Goal: Transaction & Acquisition: Purchase product/service

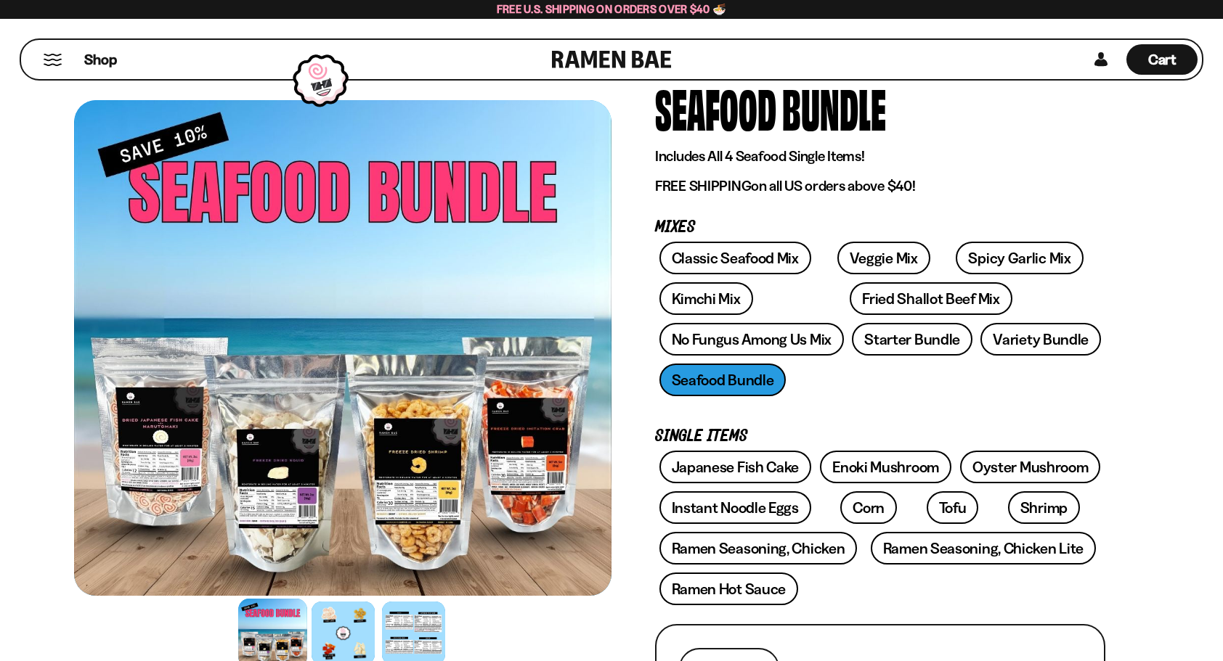
scroll to position [145, 0]
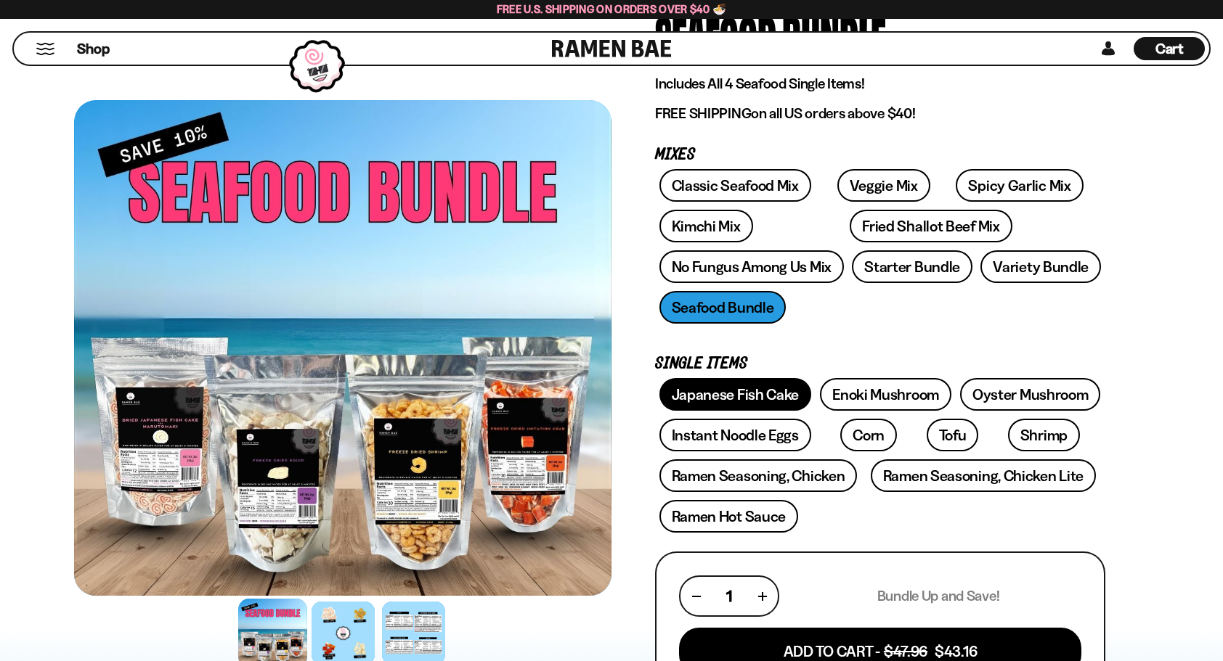
click at [764, 396] on link "Japanese Fish Cake" at bounding box center [735, 394] width 152 height 33
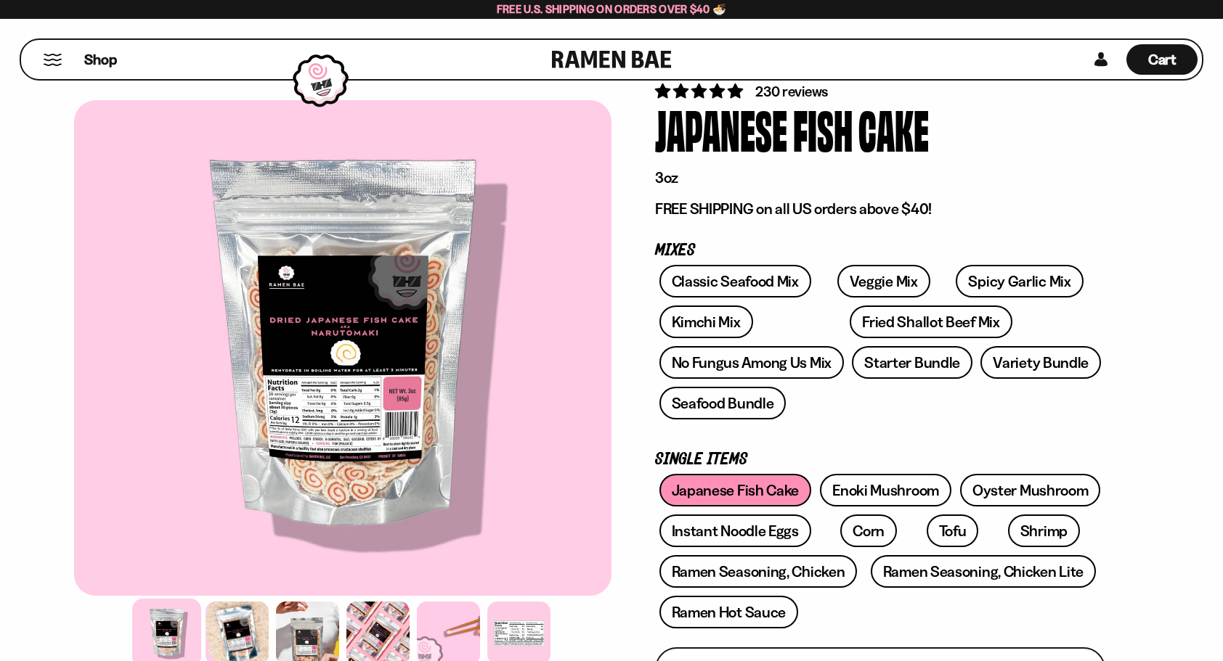
scroll to position [145, 0]
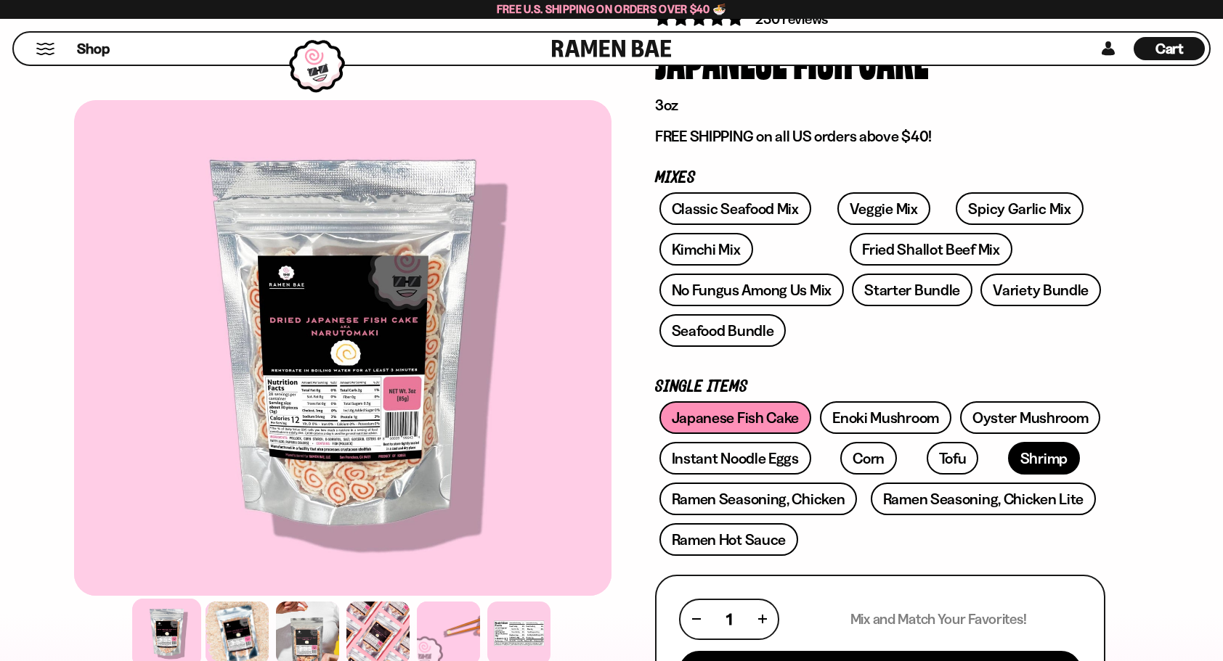
click at [1008, 459] on link "Shrimp" at bounding box center [1044, 458] width 72 height 33
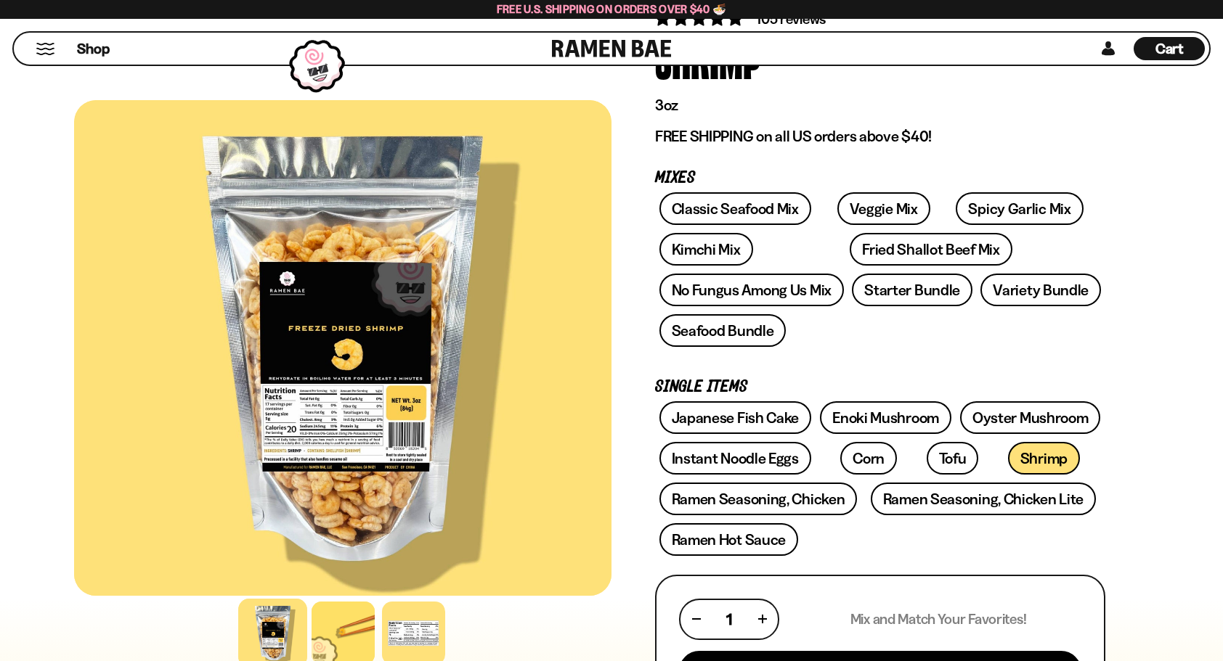
scroll to position [218, 0]
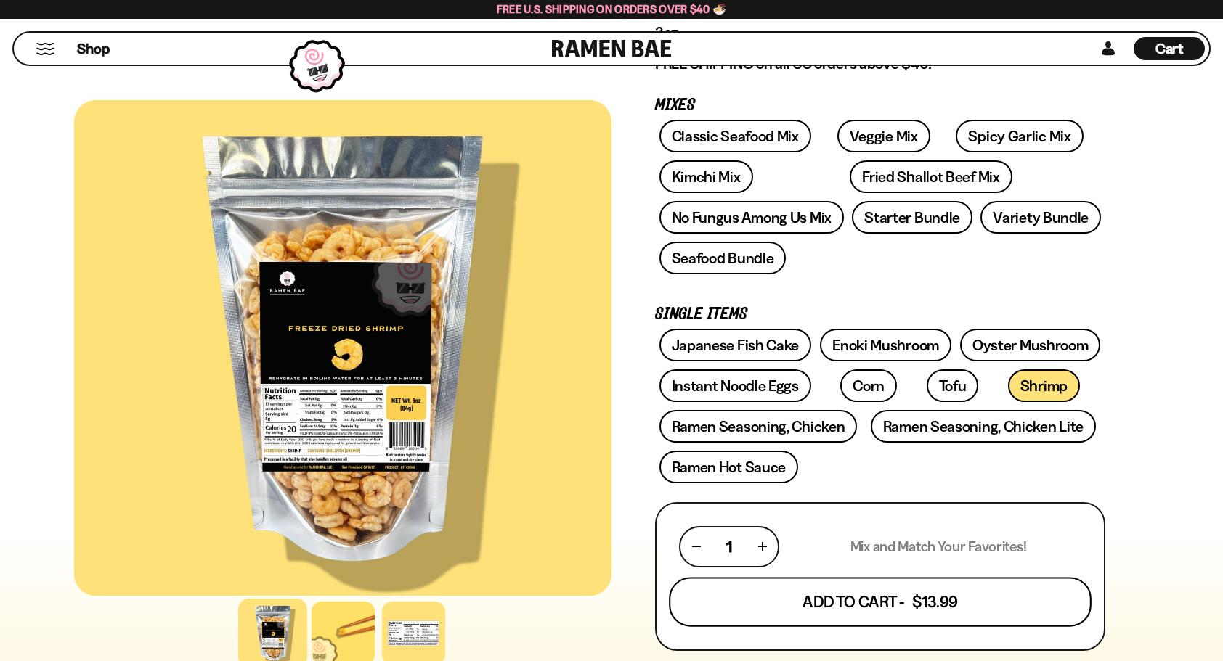
click at [900, 598] on button "Add To Cart - $13.99" at bounding box center [880, 601] width 423 height 49
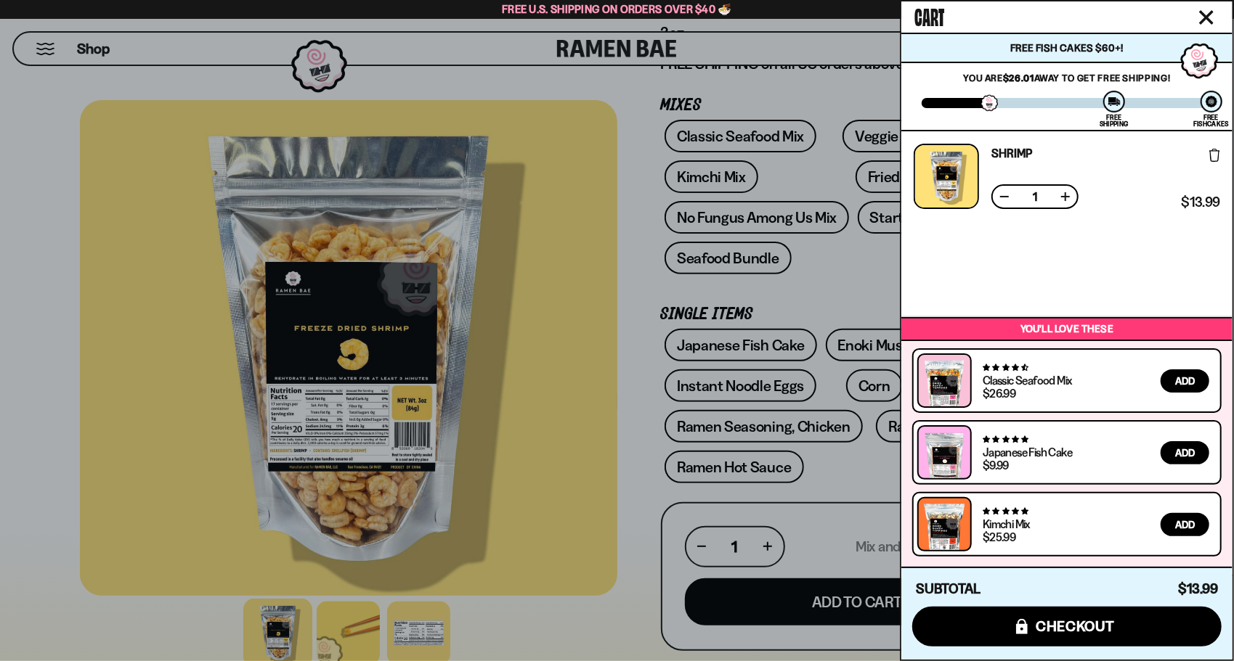
click at [1184, 452] on span "Add" at bounding box center [1185, 453] width 20 height 10
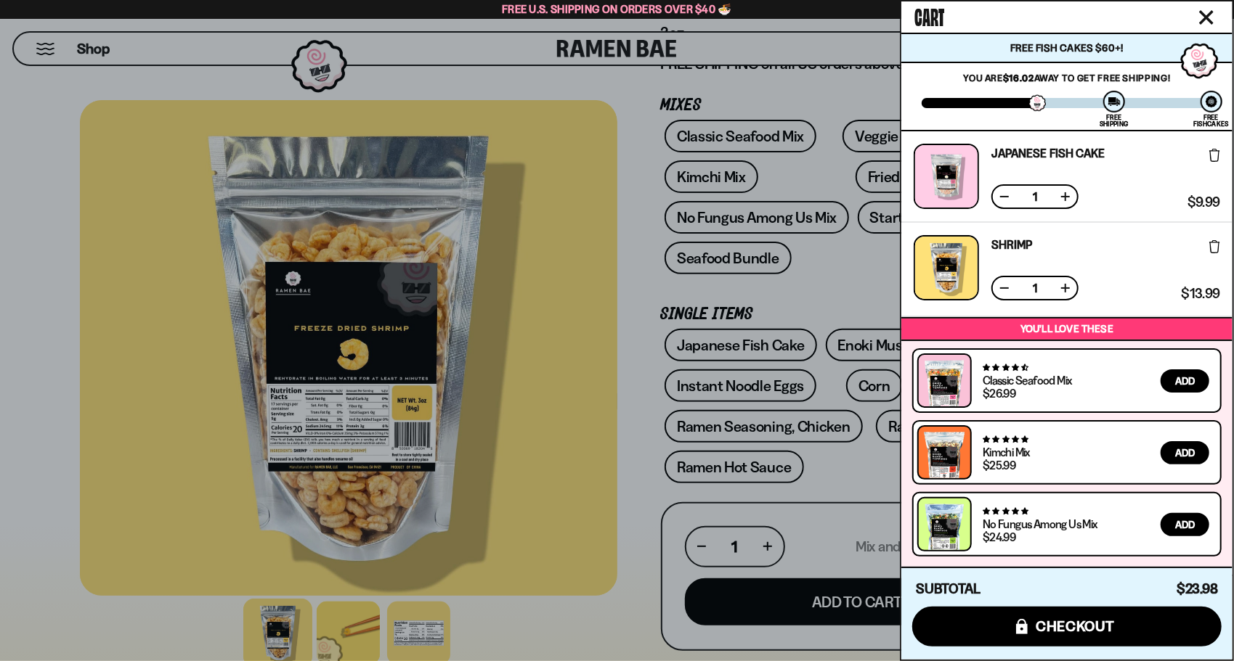
click at [841, 468] on div at bounding box center [617, 330] width 1234 height 661
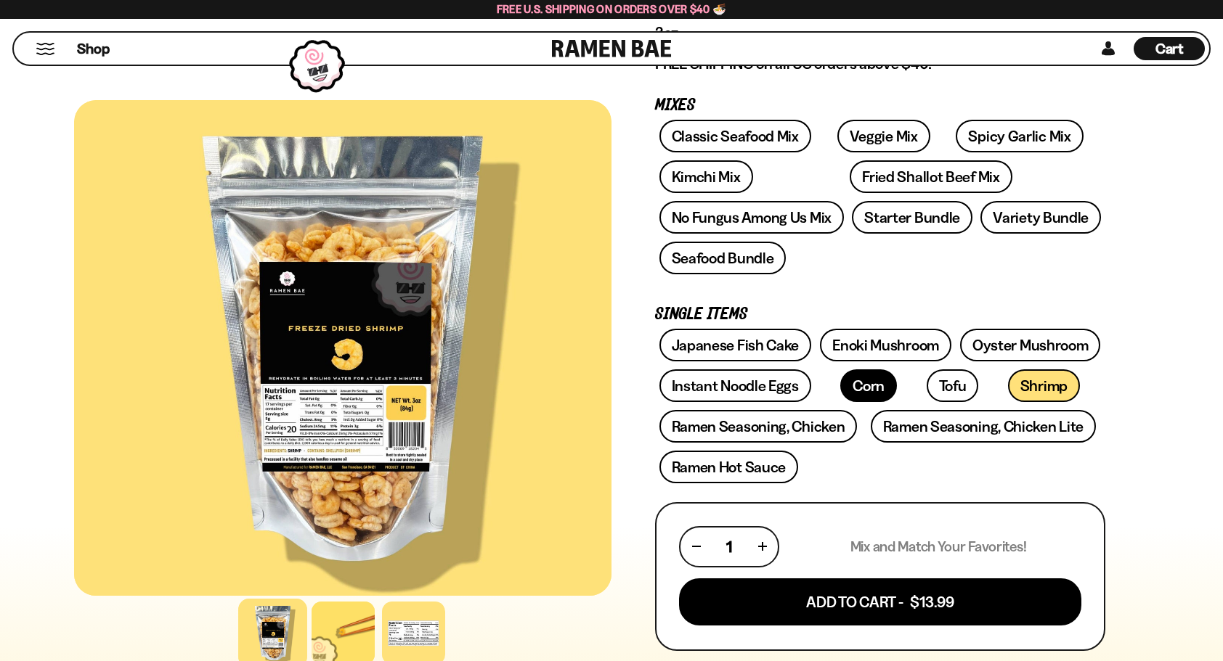
click at [844, 387] on link "Corn" at bounding box center [868, 386] width 57 height 33
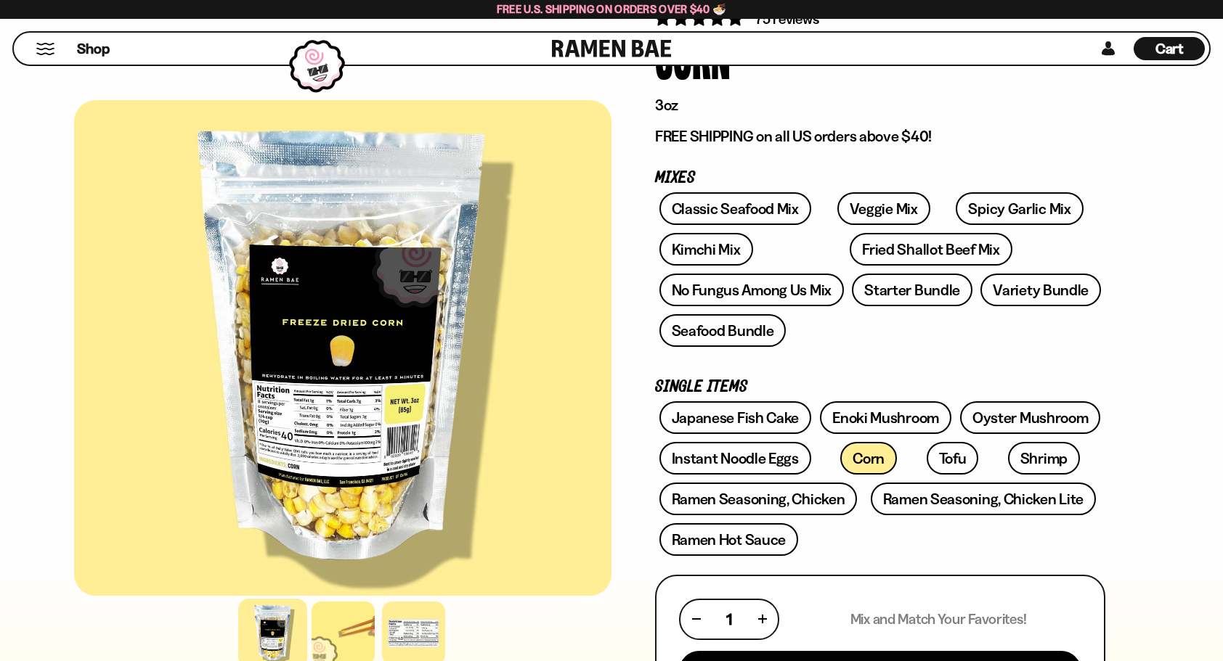
scroll to position [218, 0]
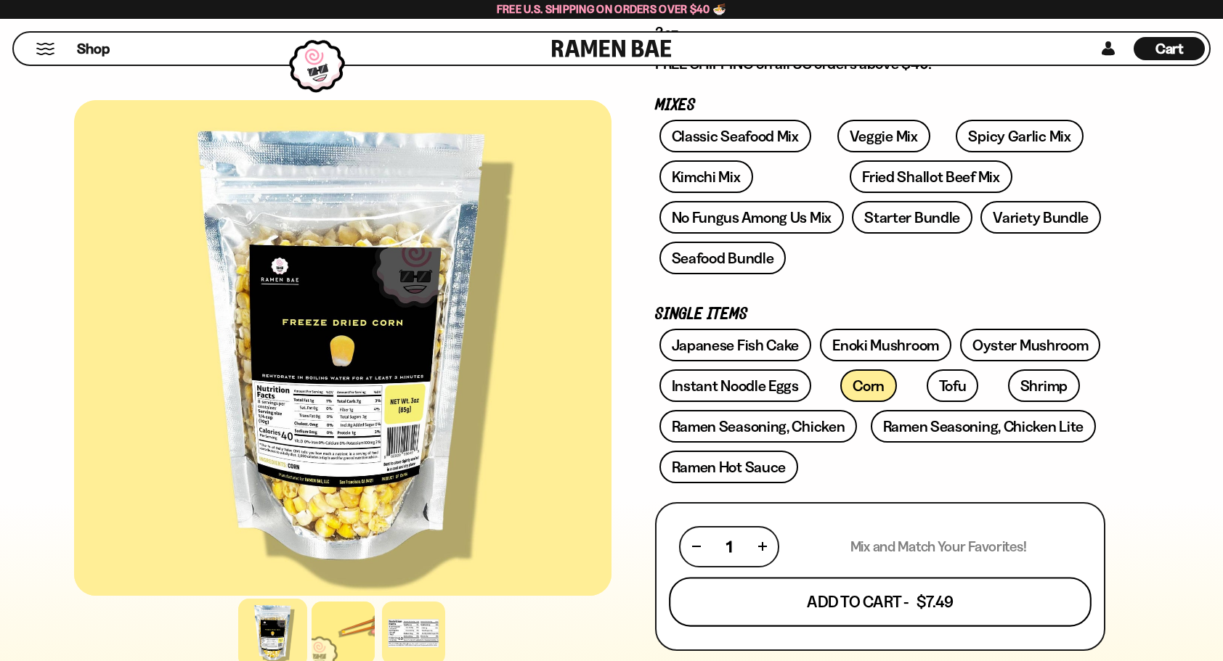
click at [993, 603] on button "Add To Cart - $7.49" at bounding box center [880, 601] width 423 height 49
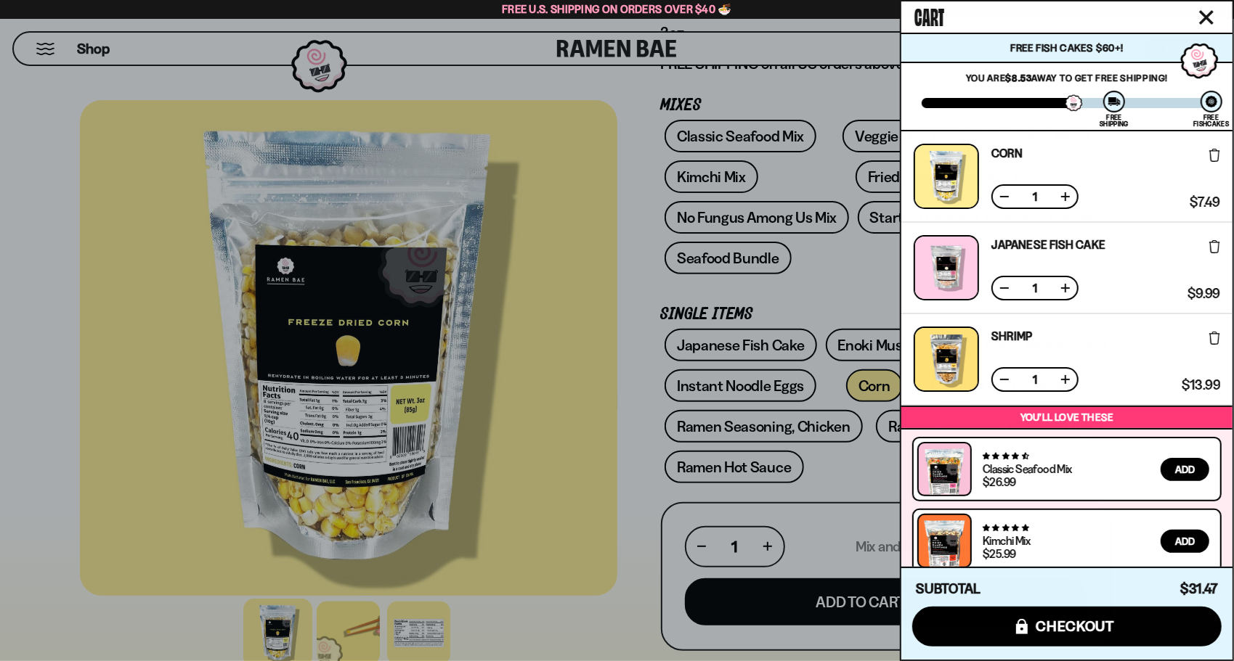
click at [571, 462] on div at bounding box center [617, 330] width 1234 height 661
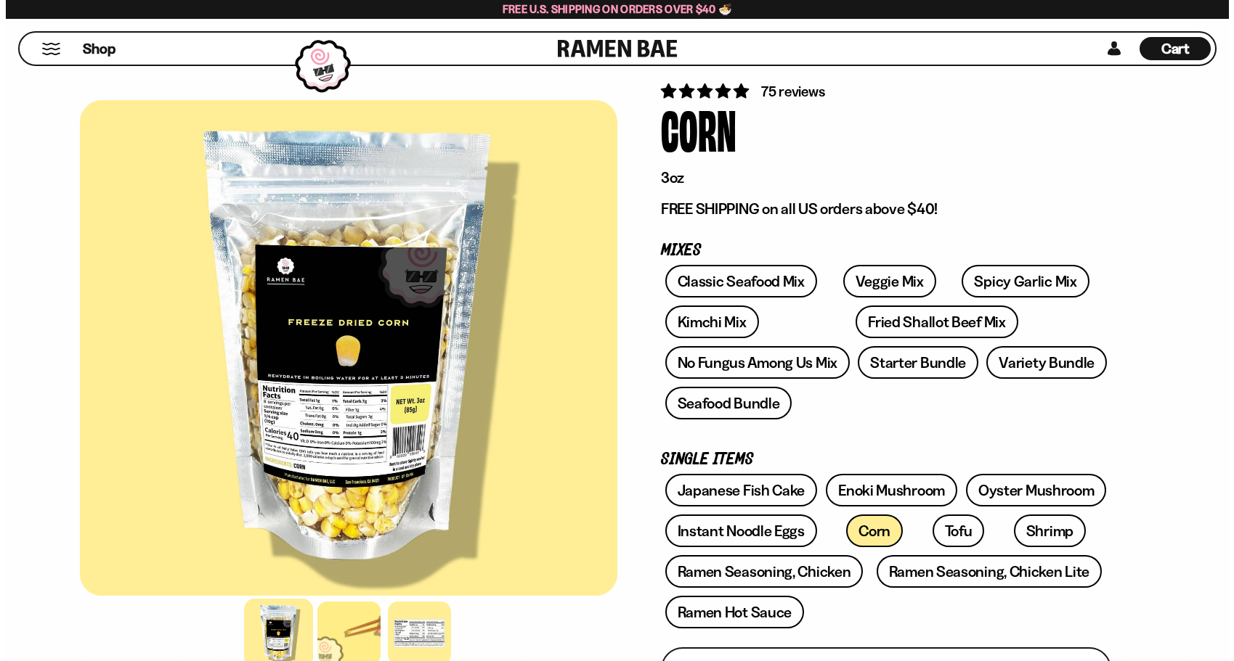
scroll to position [0, 0]
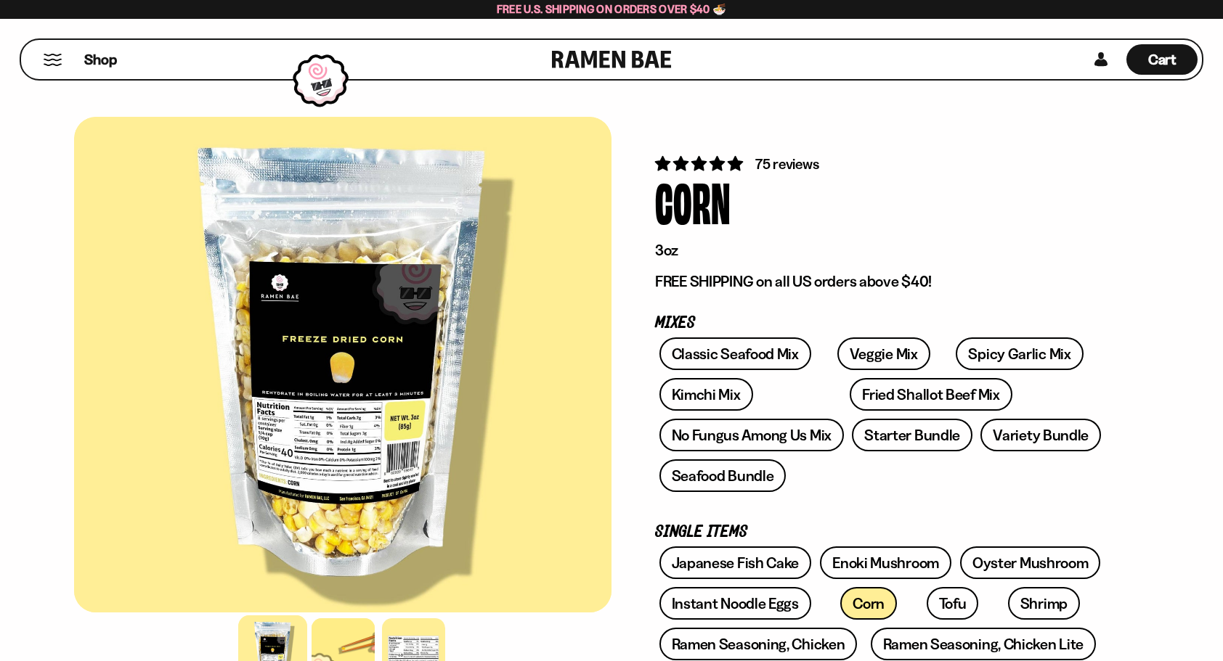
click at [58, 57] on button "Mobile Menu Trigger" at bounding box center [53, 60] width 20 height 12
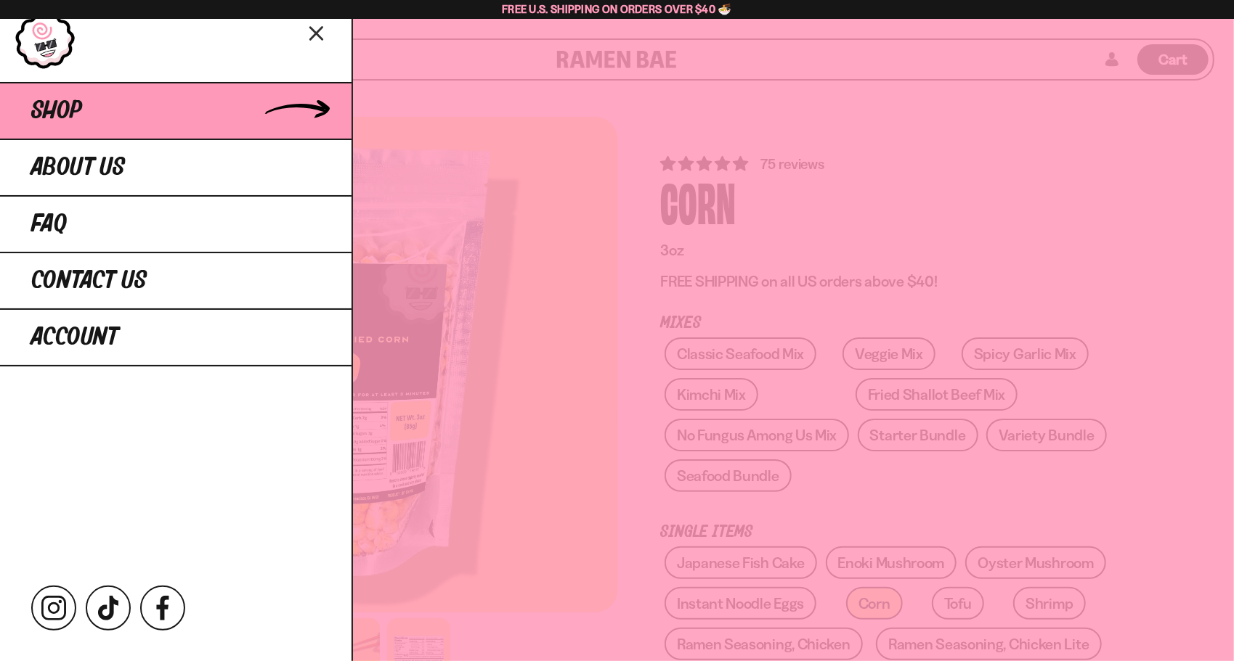
click at [109, 105] on link "Shop" at bounding box center [175, 110] width 351 height 57
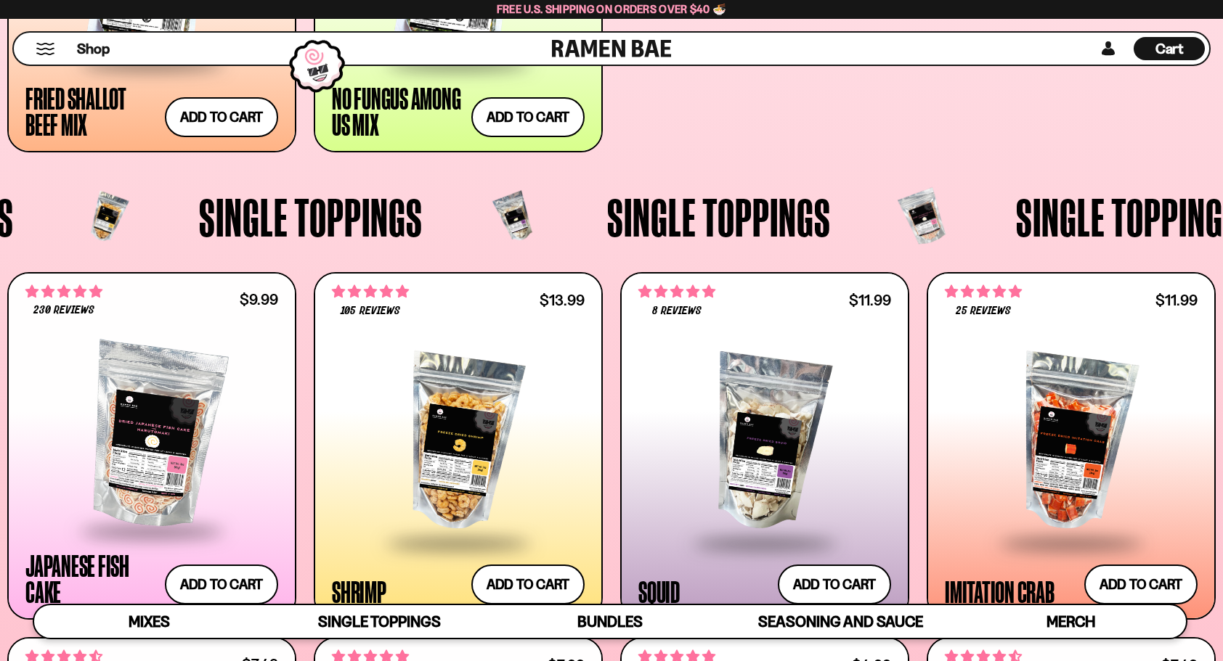
scroll to position [1307, 0]
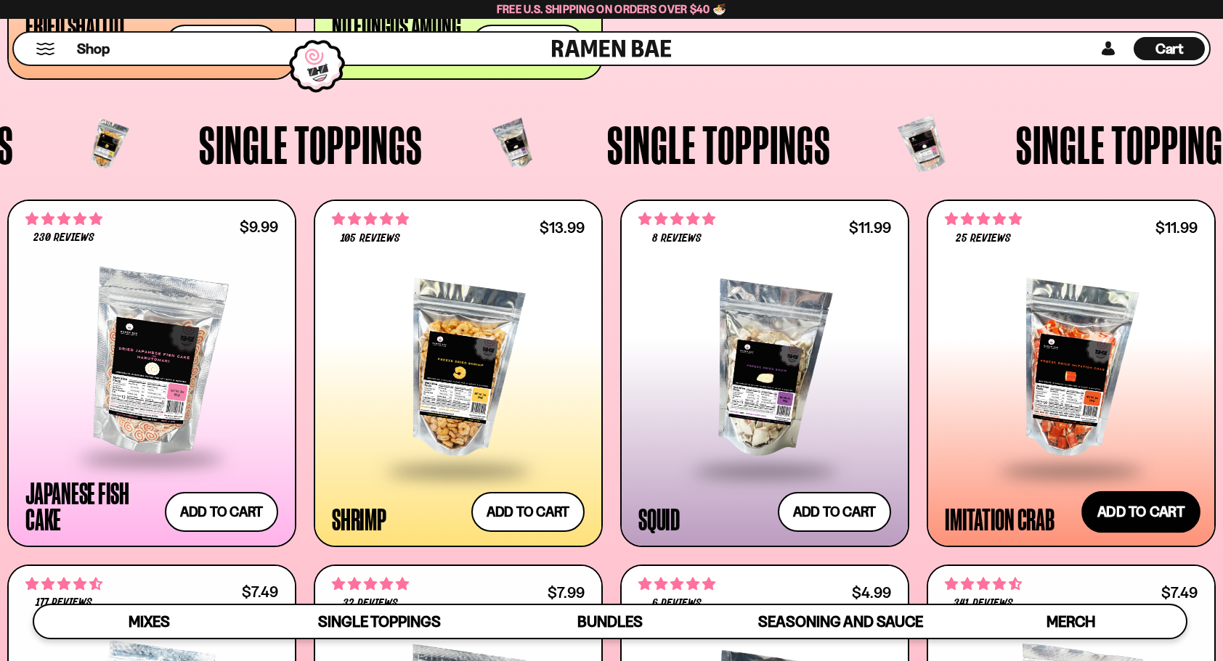
click at [1105, 509] on button "Add to cart Add ― Regular price $11.99 Regular price Sale price $11.99 Unit pri…" at bounding box center [1140, 513] width 119 height 42
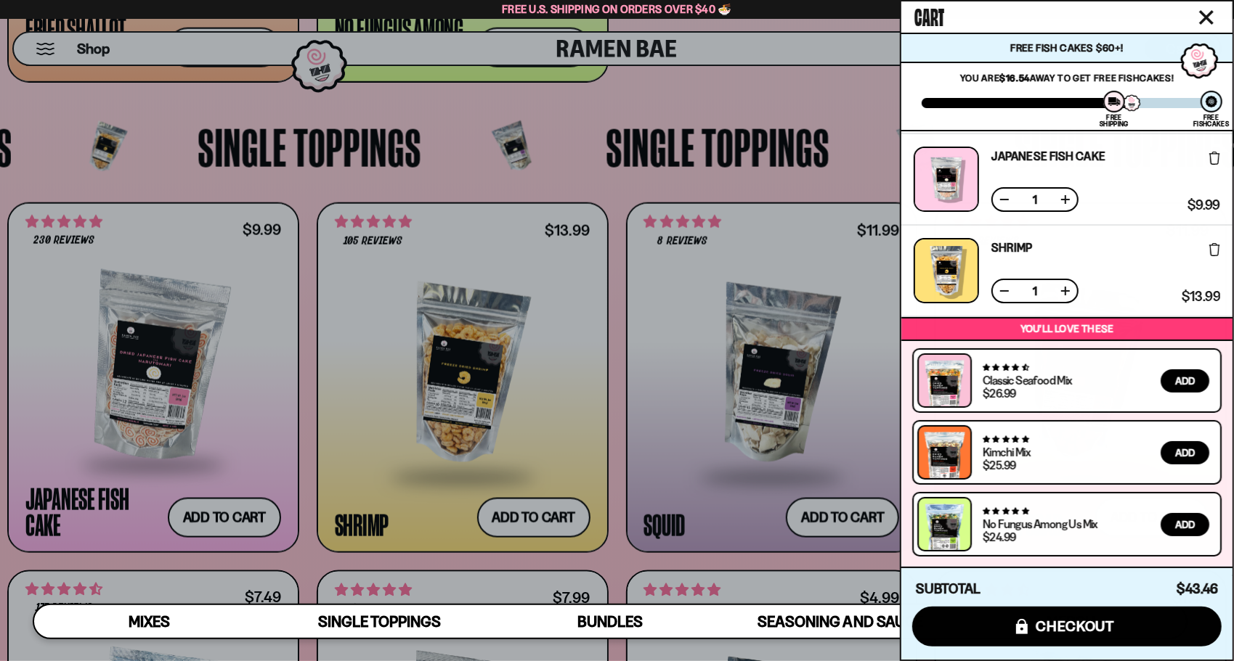
scroll to position [0, 0]
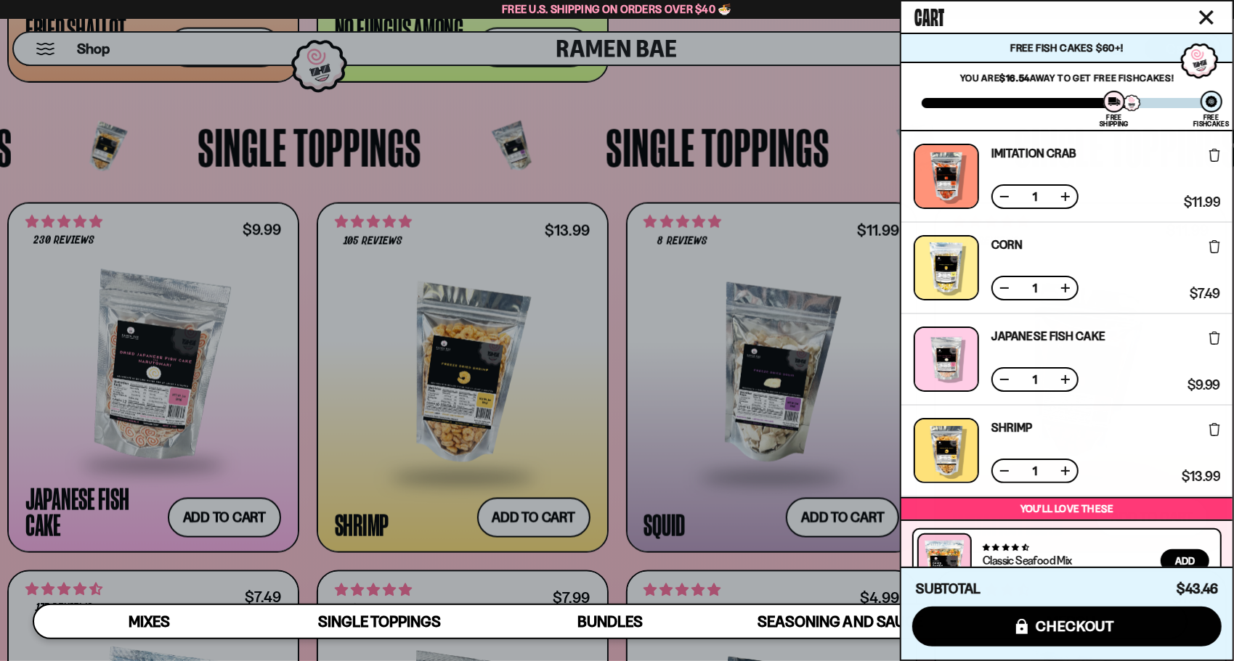
click at [754, 560] on div at bounding box center [617, 330] width 1234 height 661
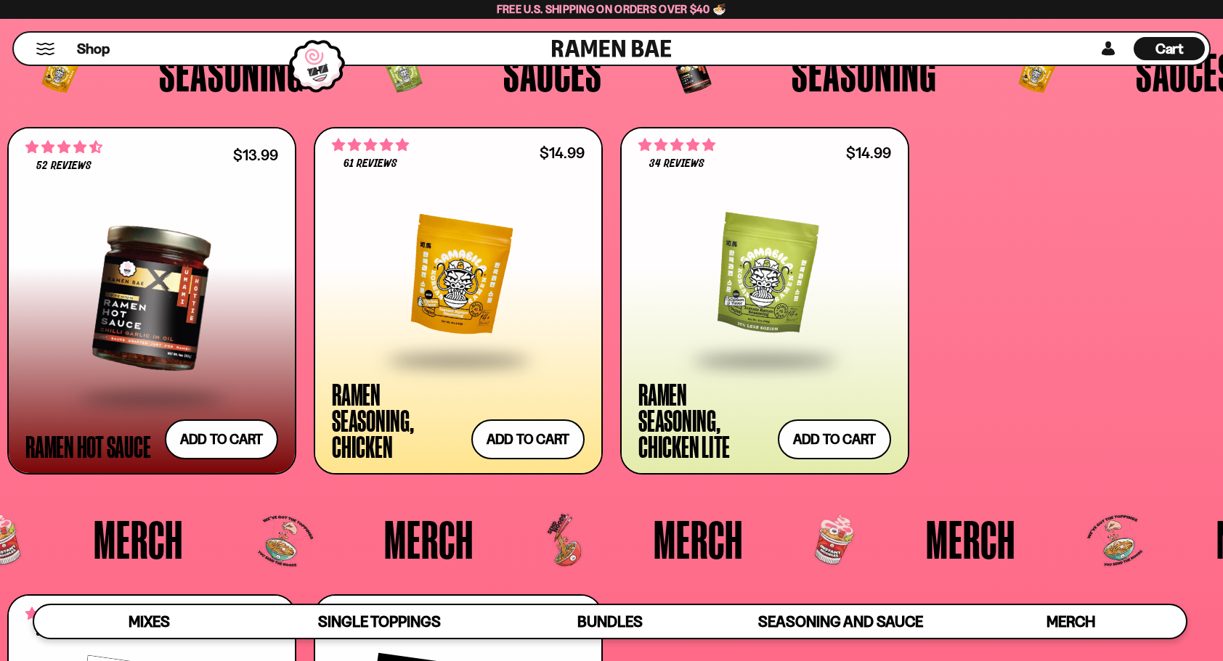
scroll to position [3340, 0]
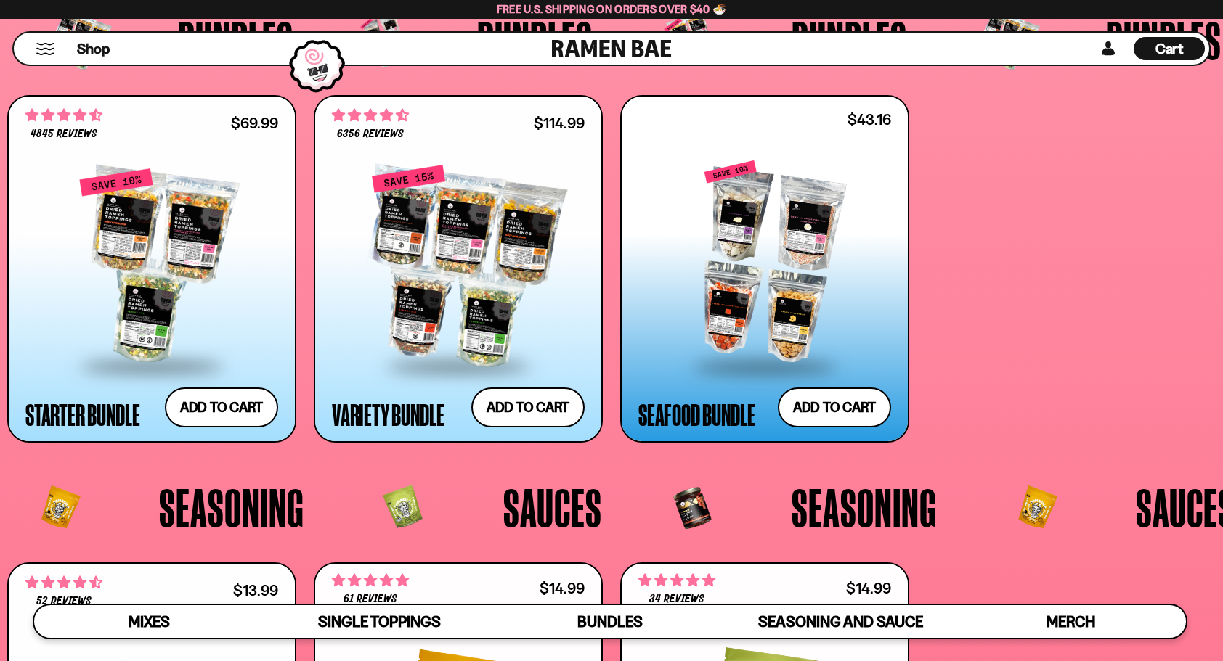
click at [1176, 48] on span "Cart" at bounding box center [1169, 48] width 28 height 17
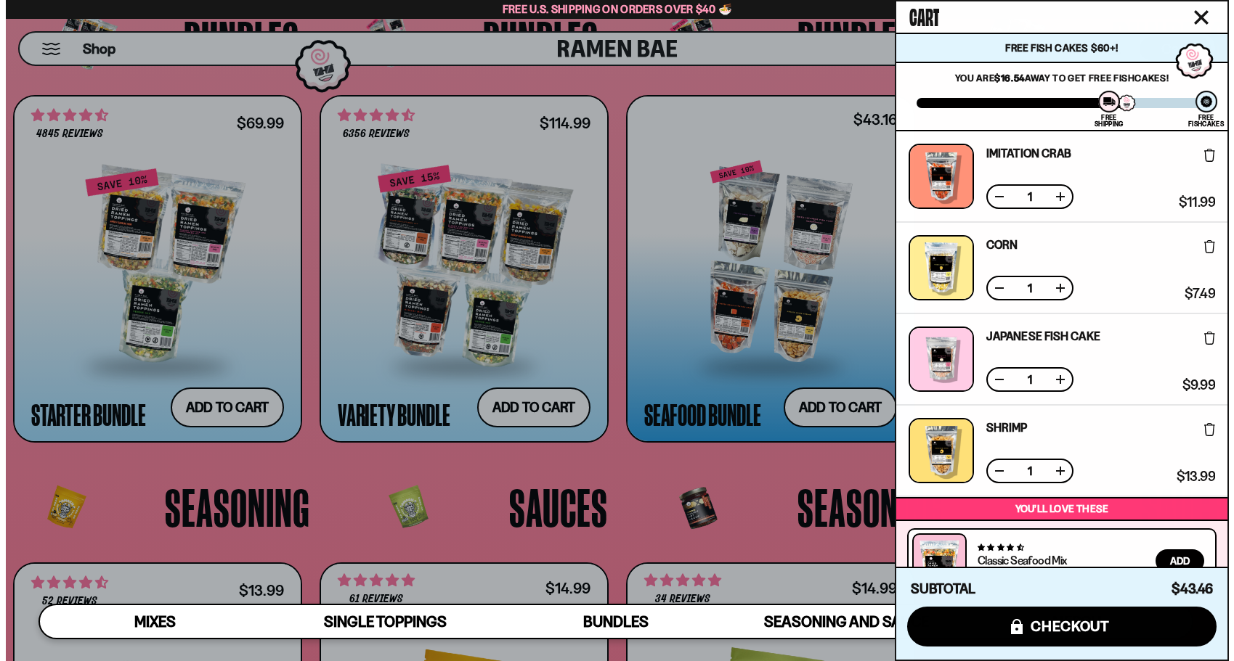
scroll to position [3365, 0]
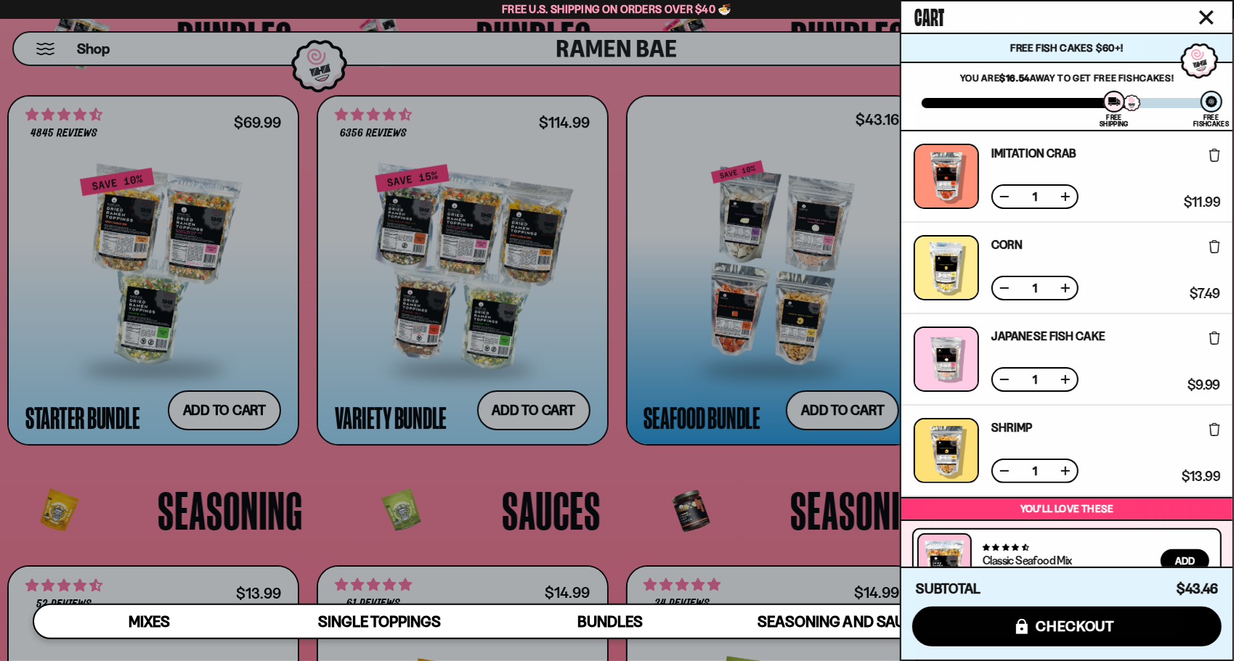
click at [621, 470] on div at bounding box center [617, 330] width 1234 height 661
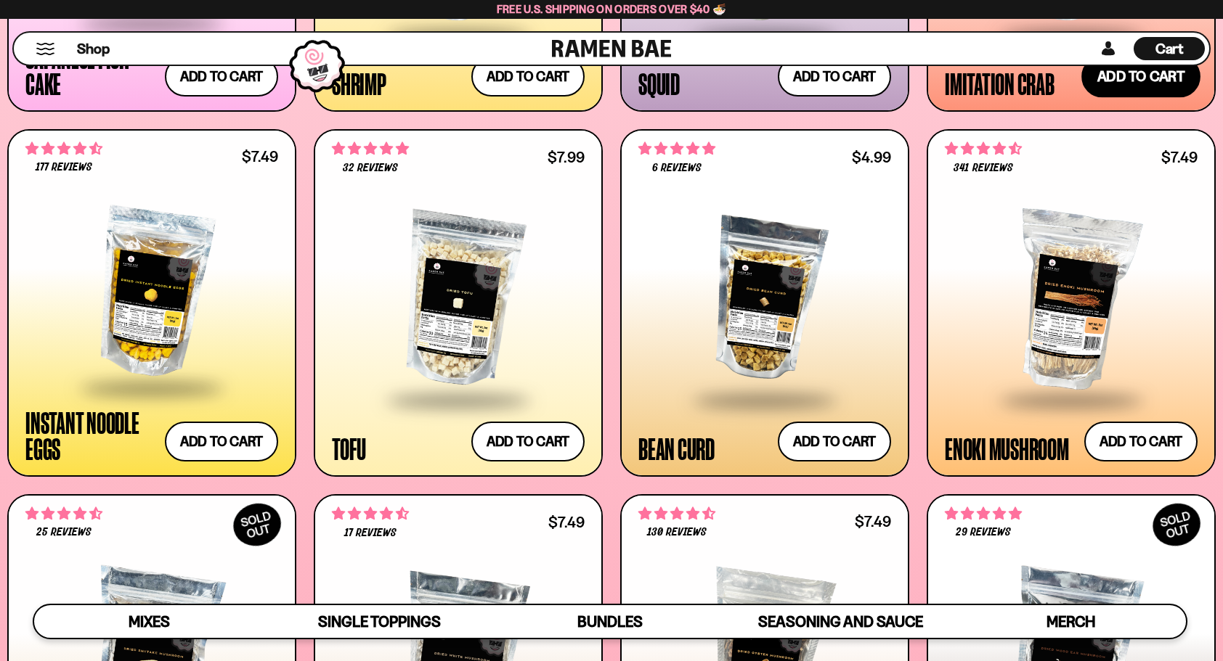
scroll to position [1670, 0]
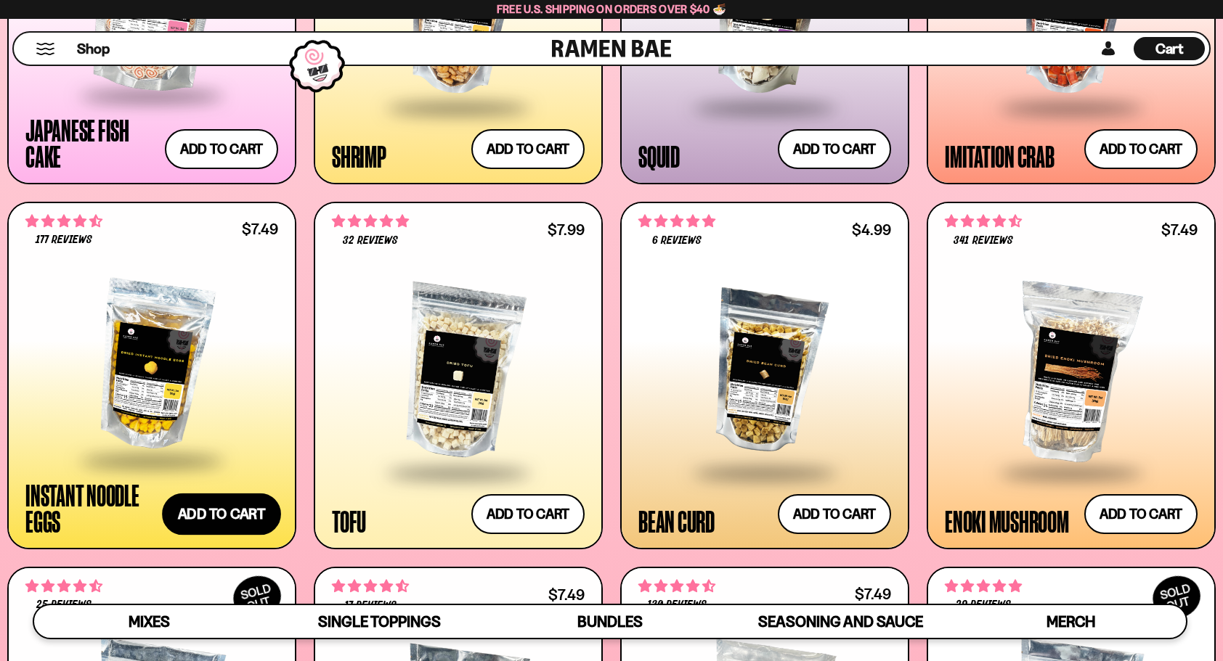
click at [249, 521] on button "Add to cart Add ― Regular price $7.49 Regular price Sale price $7.49 Unit price…" at bounding box center [221, 515] width 119 height 42
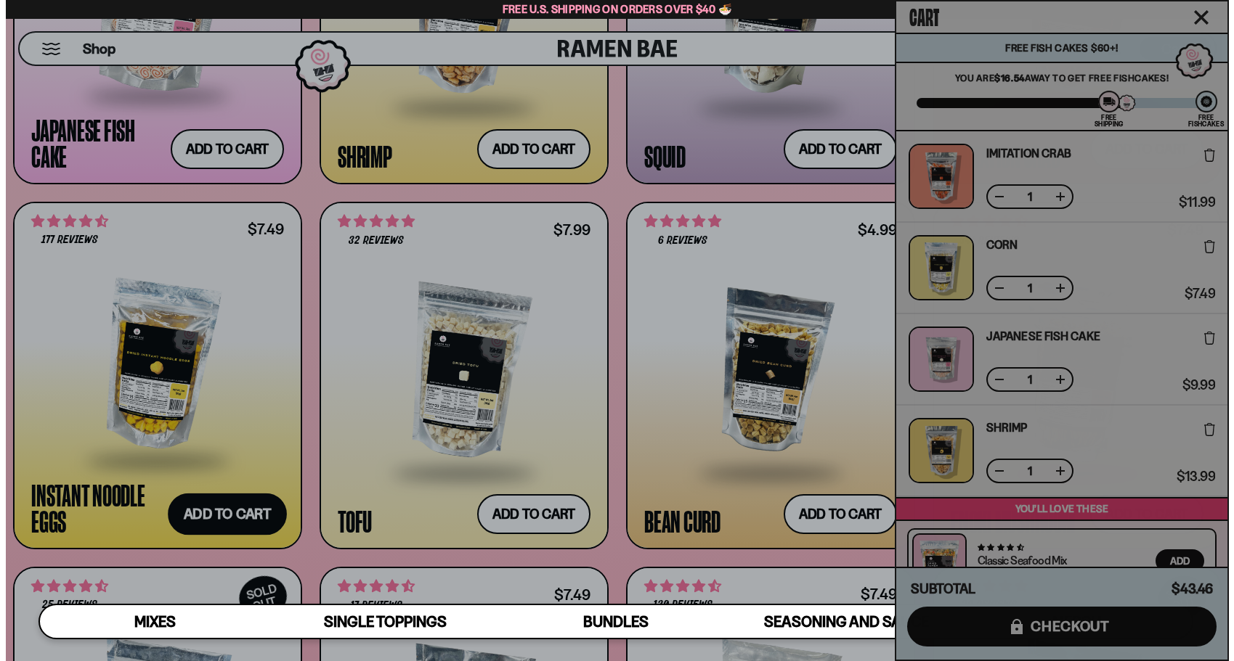
scroll to position [1679, 0]
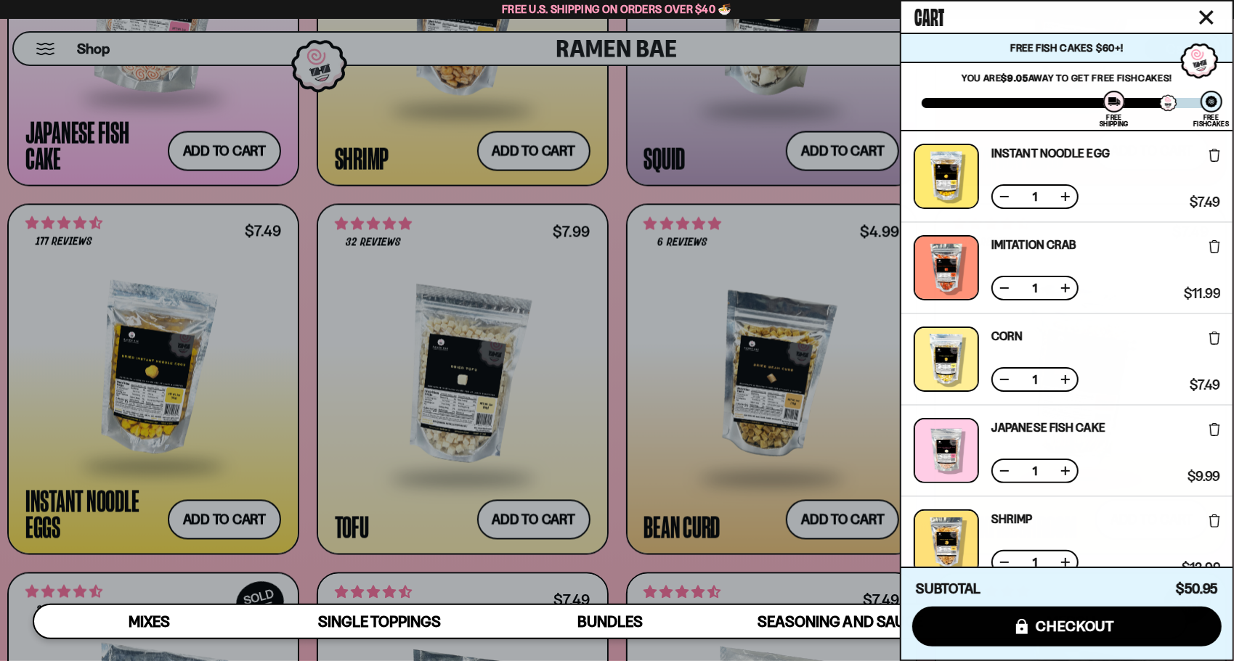
click at [610, 489] on div at bounding box center [617, 330] width 1234 height 661
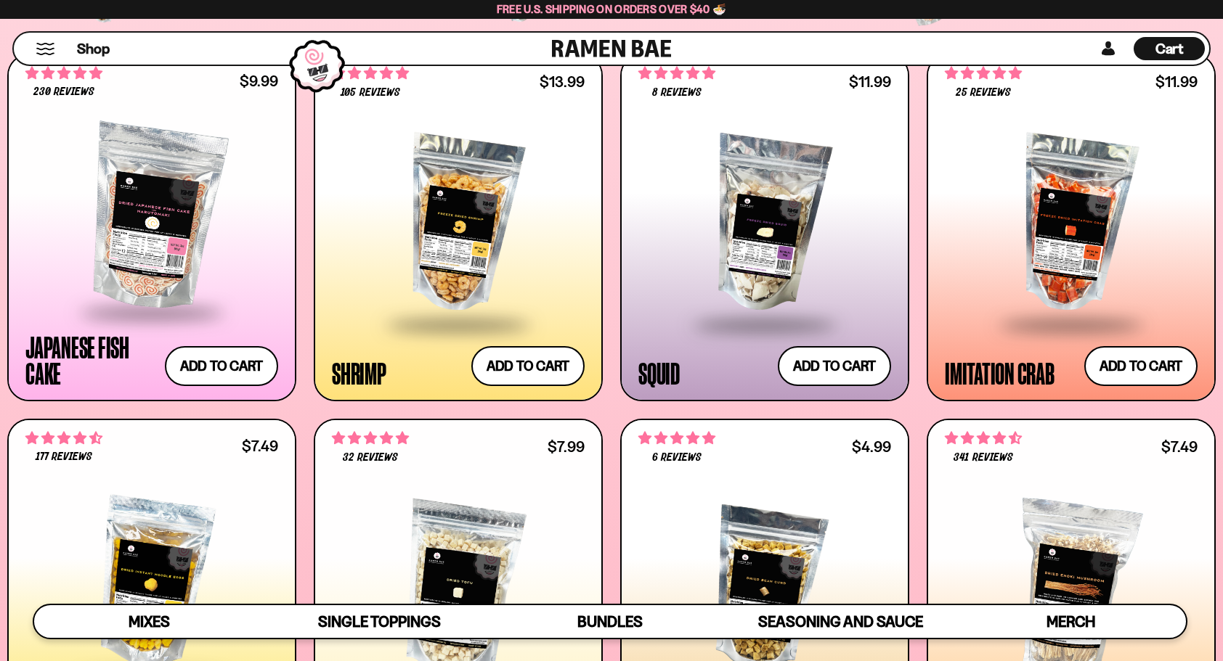
scroll to position [1380, 0]
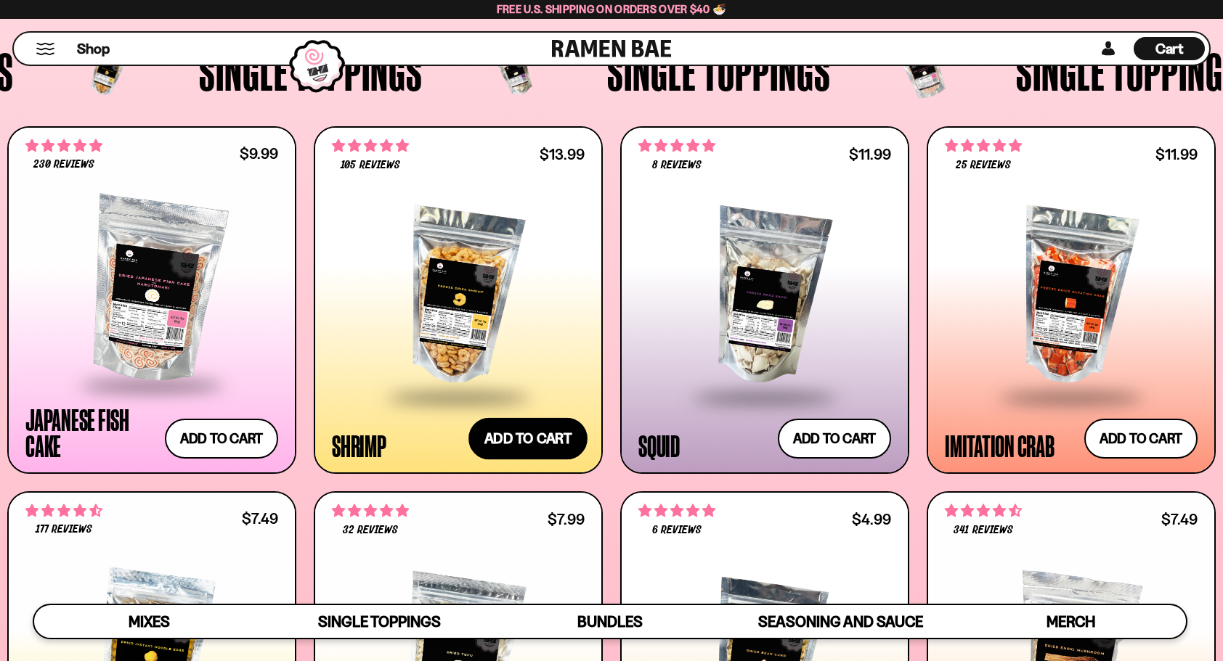
click at [539, 440] on button "Add to cart Add ― Regular price $13.99 Regular price Sale price $13.99 Unit pri…" at bounding box center [527, 439] width 119 height 42
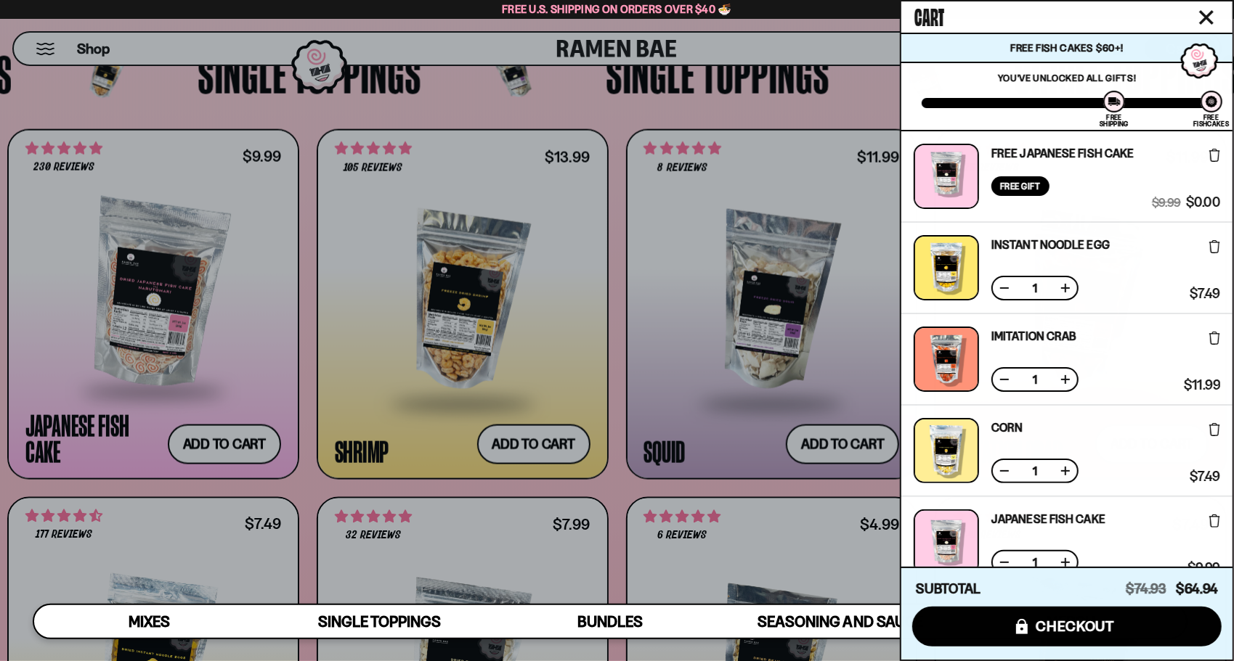
scroll to position [363, 0]
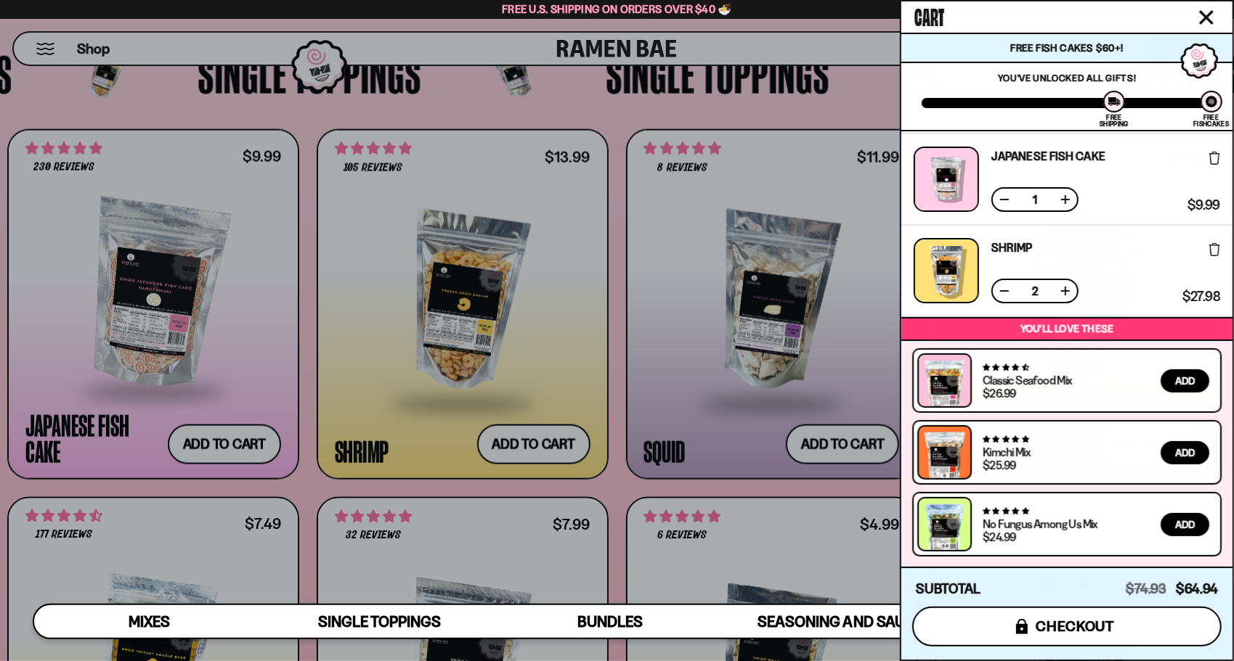
click at [1049, 625] on span "checkout" at bounding box center [1074, 627] width 79 height 16
